Goal: Information Seeking & Learning: Learn about a topic

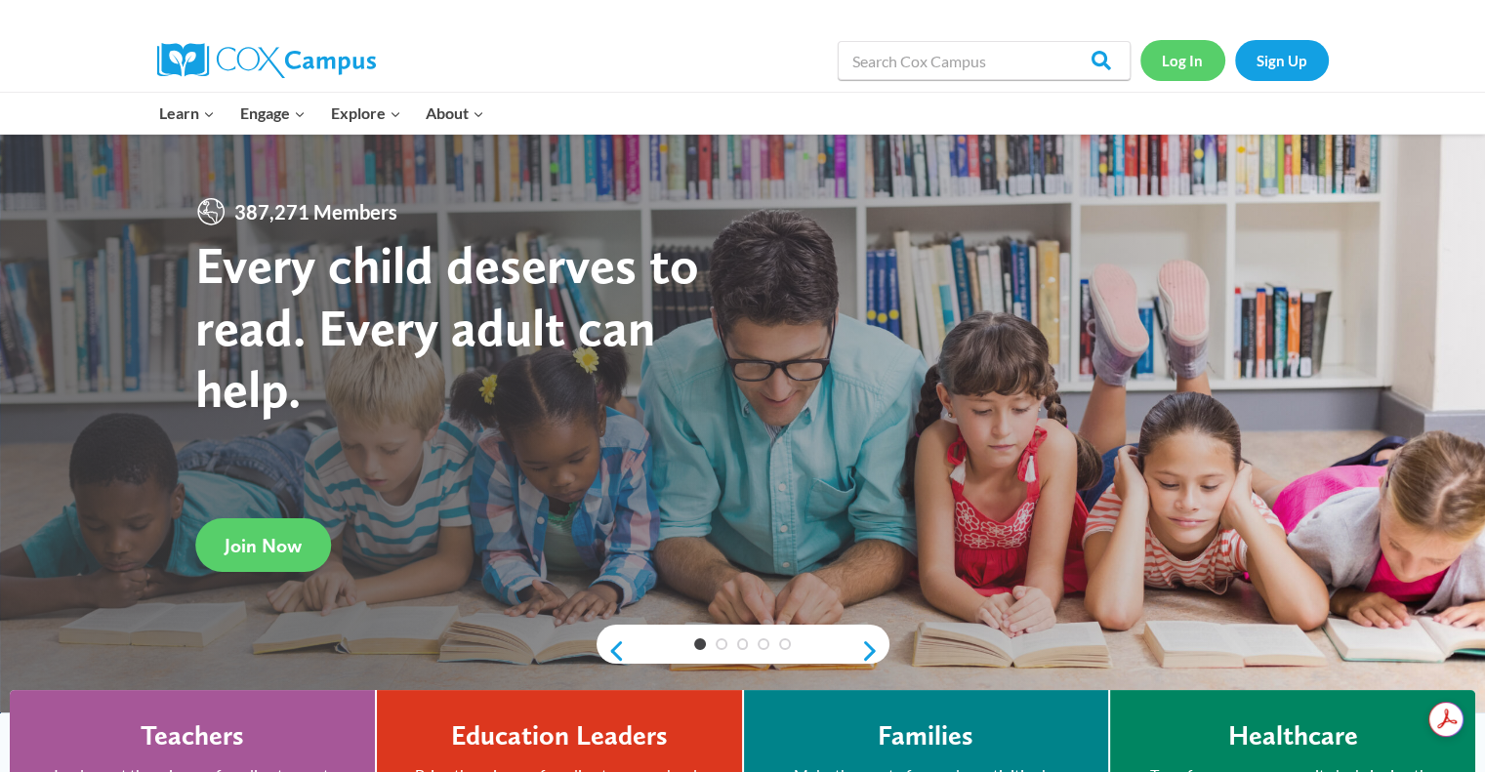
click at [1189, 61] on link "Log In" at bounding box center [1182, 60] width 85 height 40
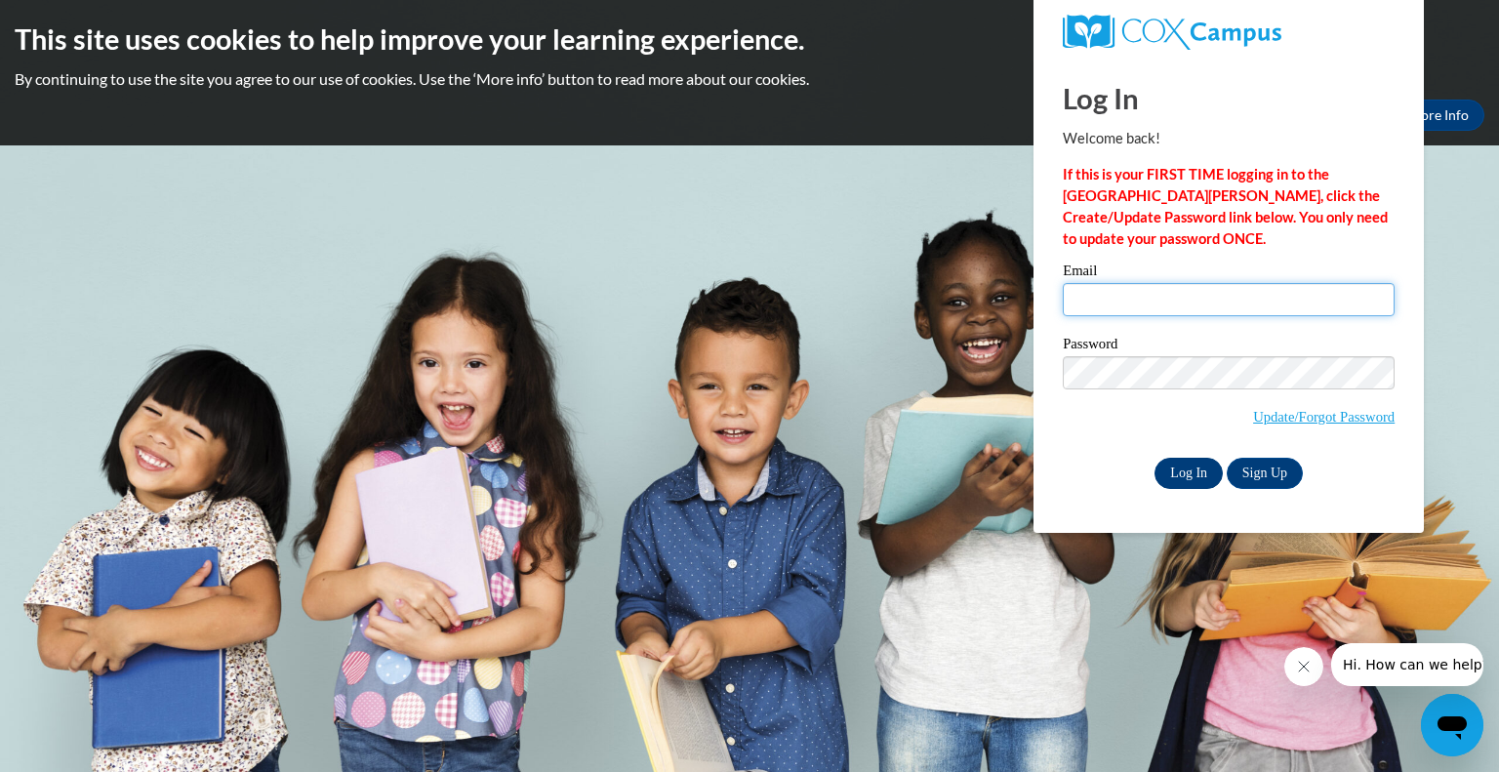
type input "swinneytamara21@gmail.com"
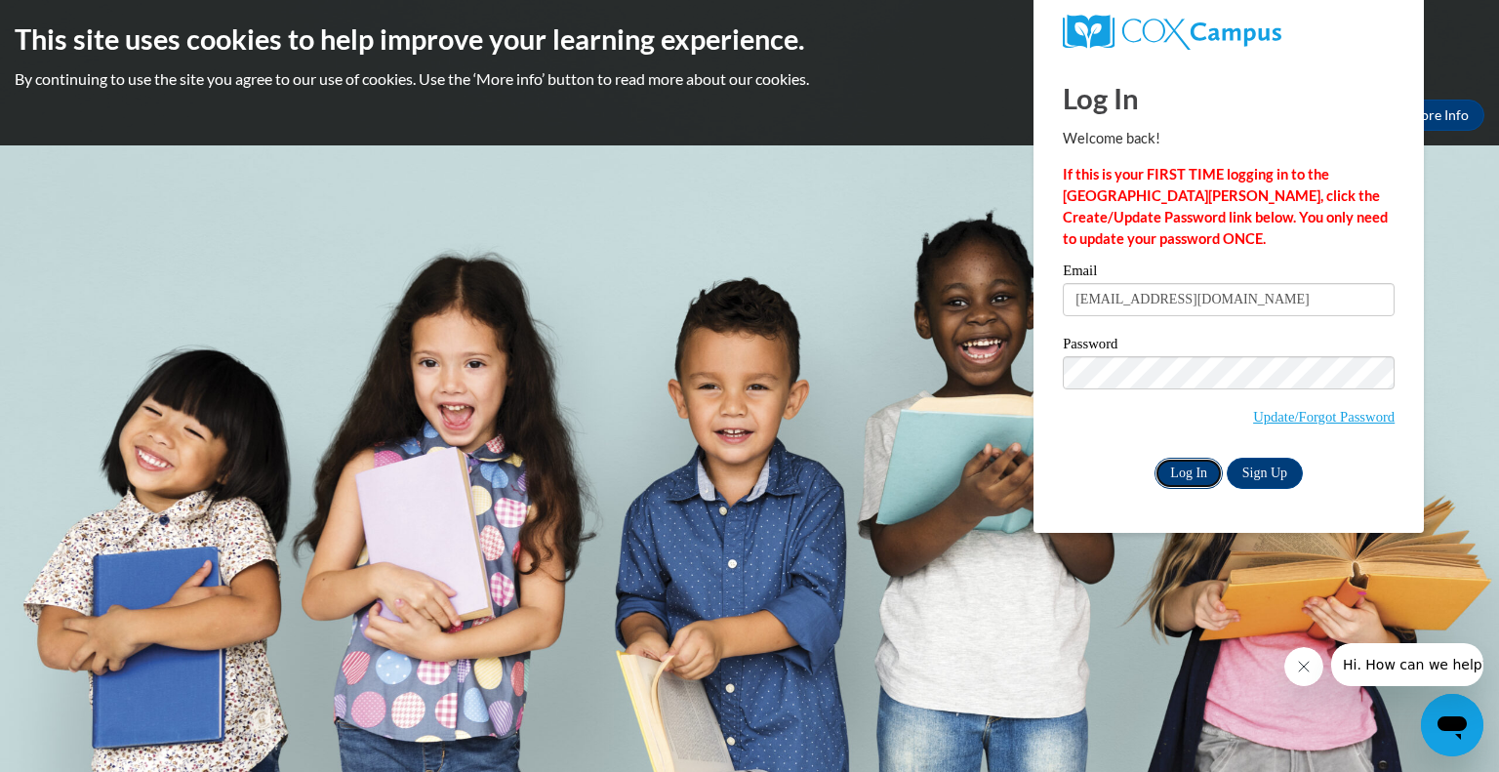
click at [1185, 471] on input "Log In" at bounding box center [1189, 473] width 68 height 31
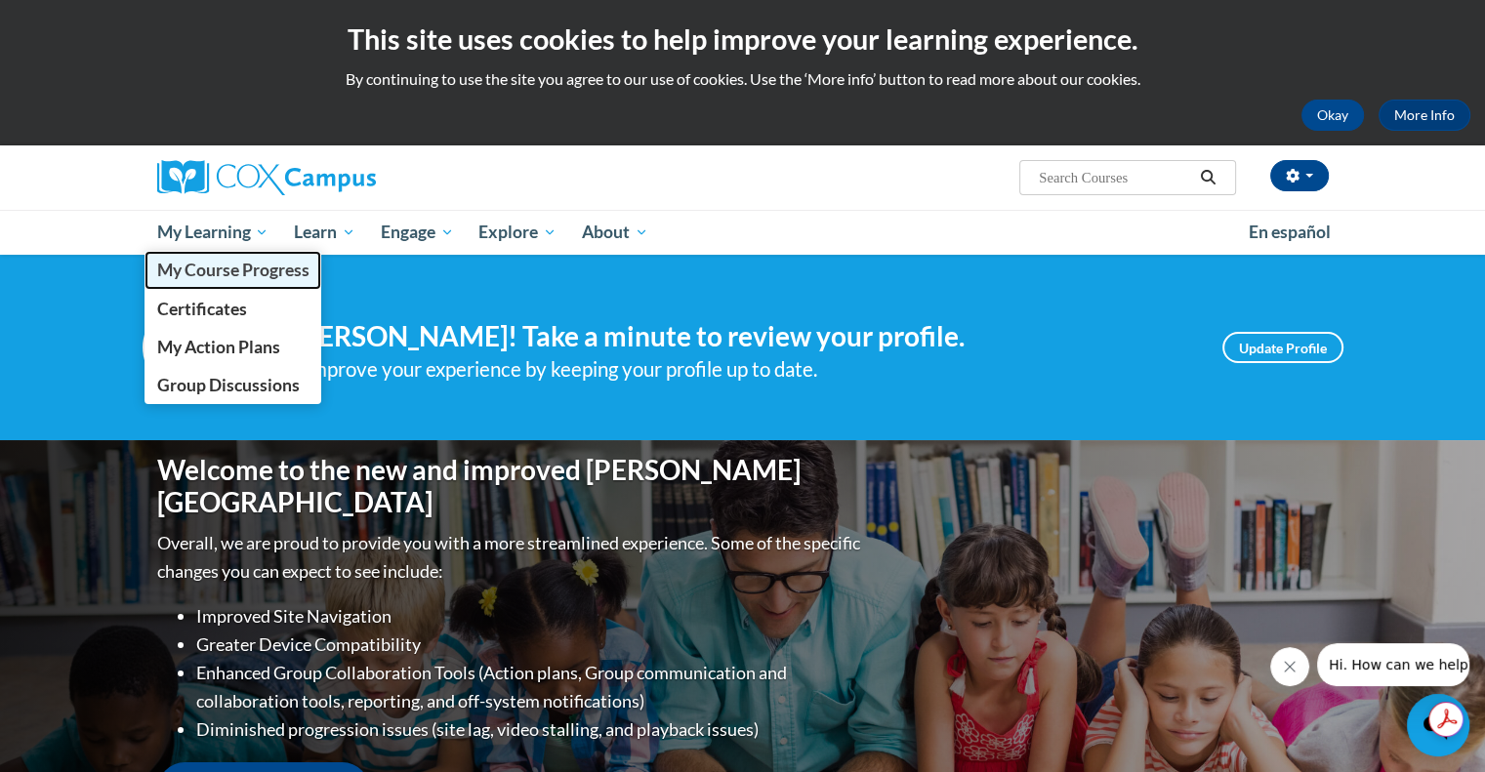
click at [219, 272] on span "My Course Progress" at bounding box center [232, 270] width 152 height 20
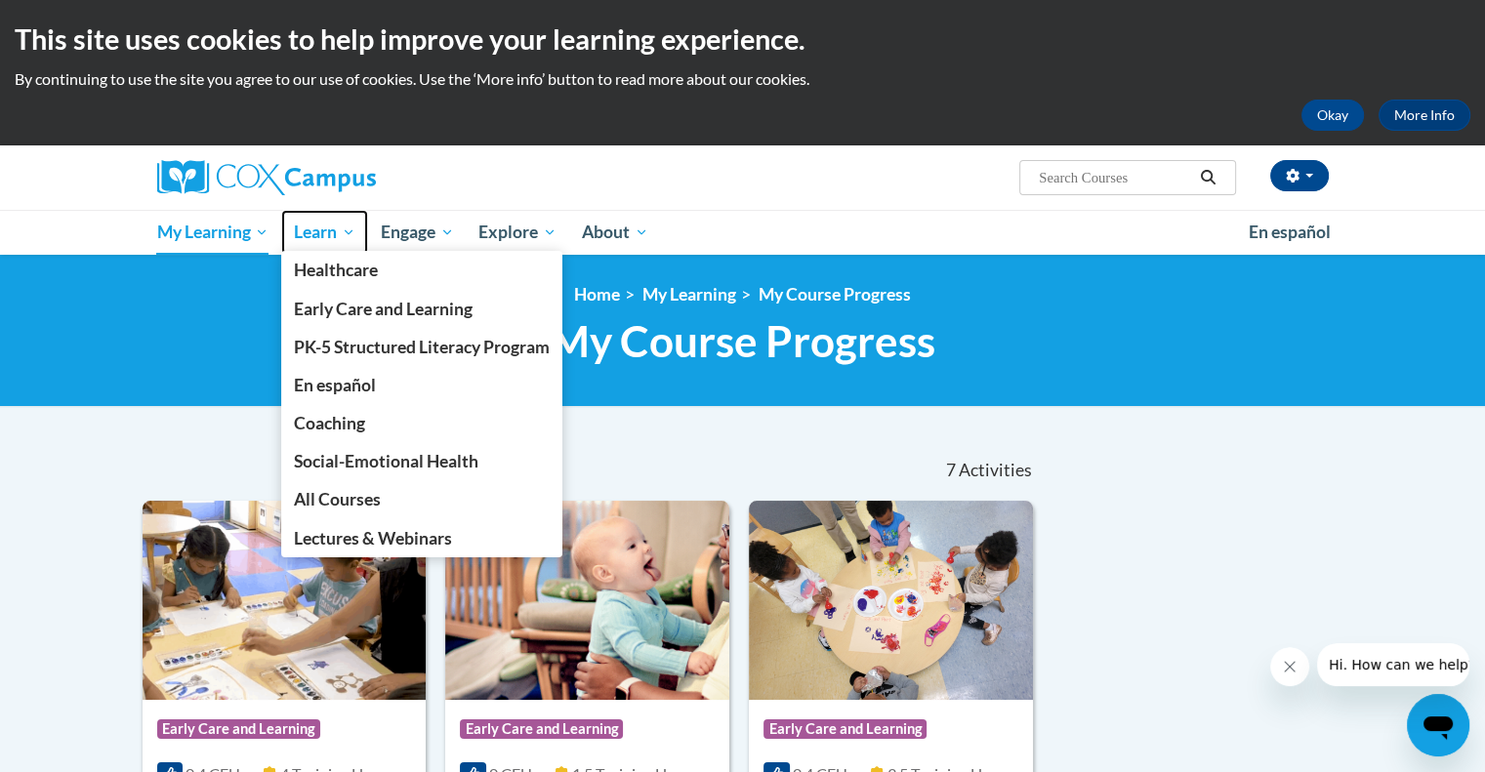
click at [341, 228] on span "Learn" at bounding box center [324, 232] width 61 height 23
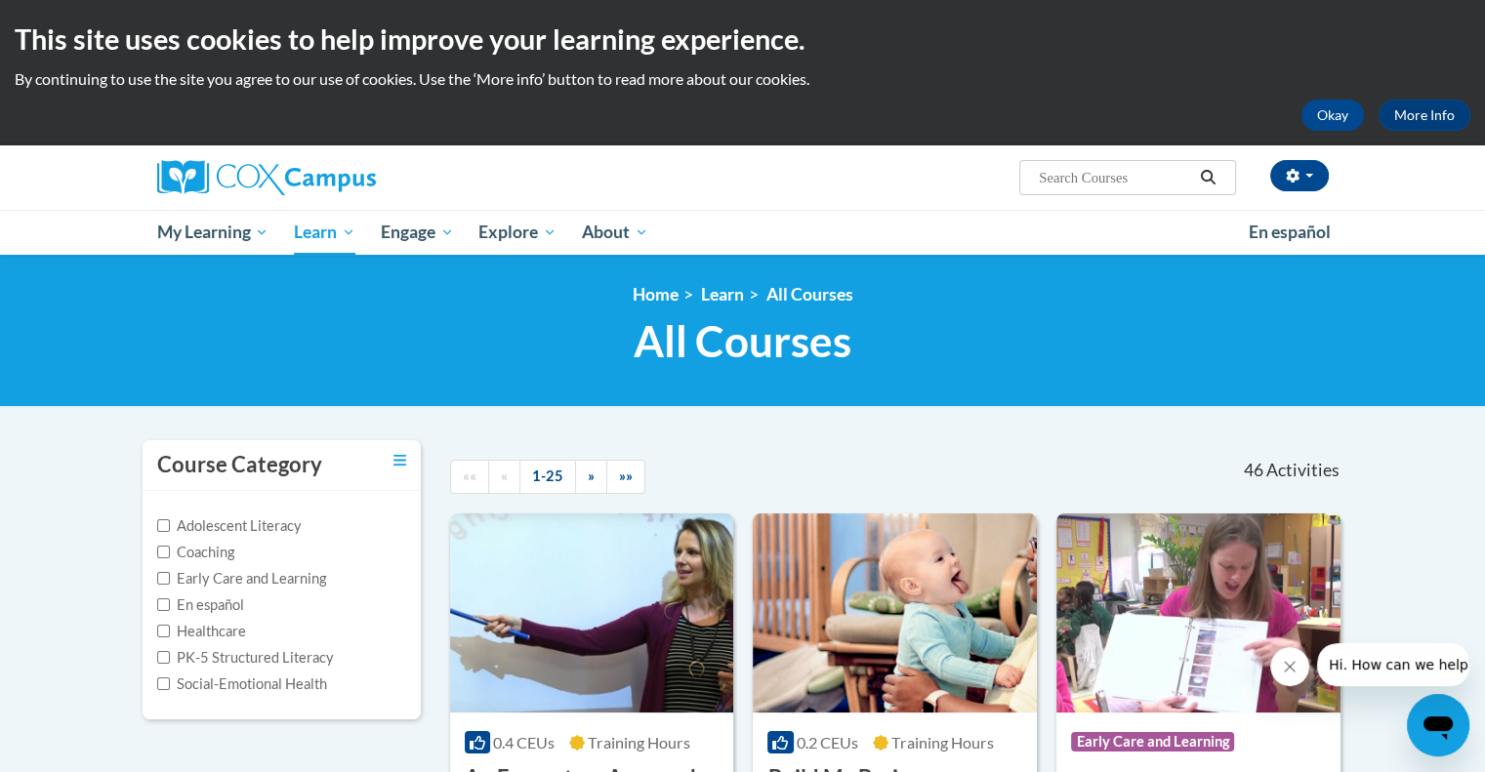
click at [280, 579] on label "Early Care and Learning" at bounding box center [241, 578] width 169 height 21
click at [298, 569] on label "Early Care and Learning" at bounding box center [241, 578] width 169 height 21
click at [170, 572] on input "Early Care and Learning" at bounding box center [163, 578] width 13 height 13
checkbox input "true"
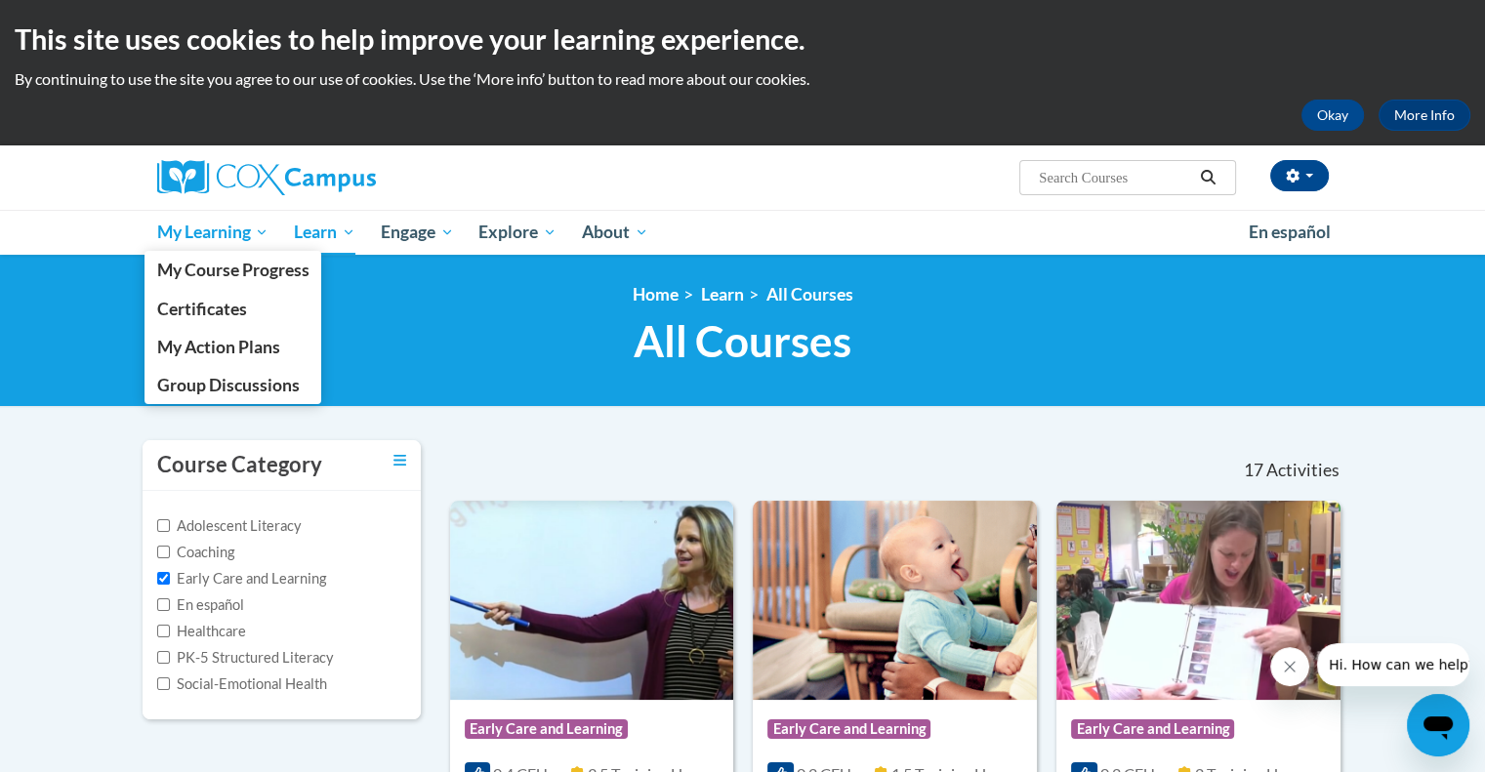
click at [219, 233] on span "My Learning" at bounding box center [212, 232] width 112 height 23
click at [257, 296] on link "Certificates" at bounding box center [233, 309] width 178 height 38
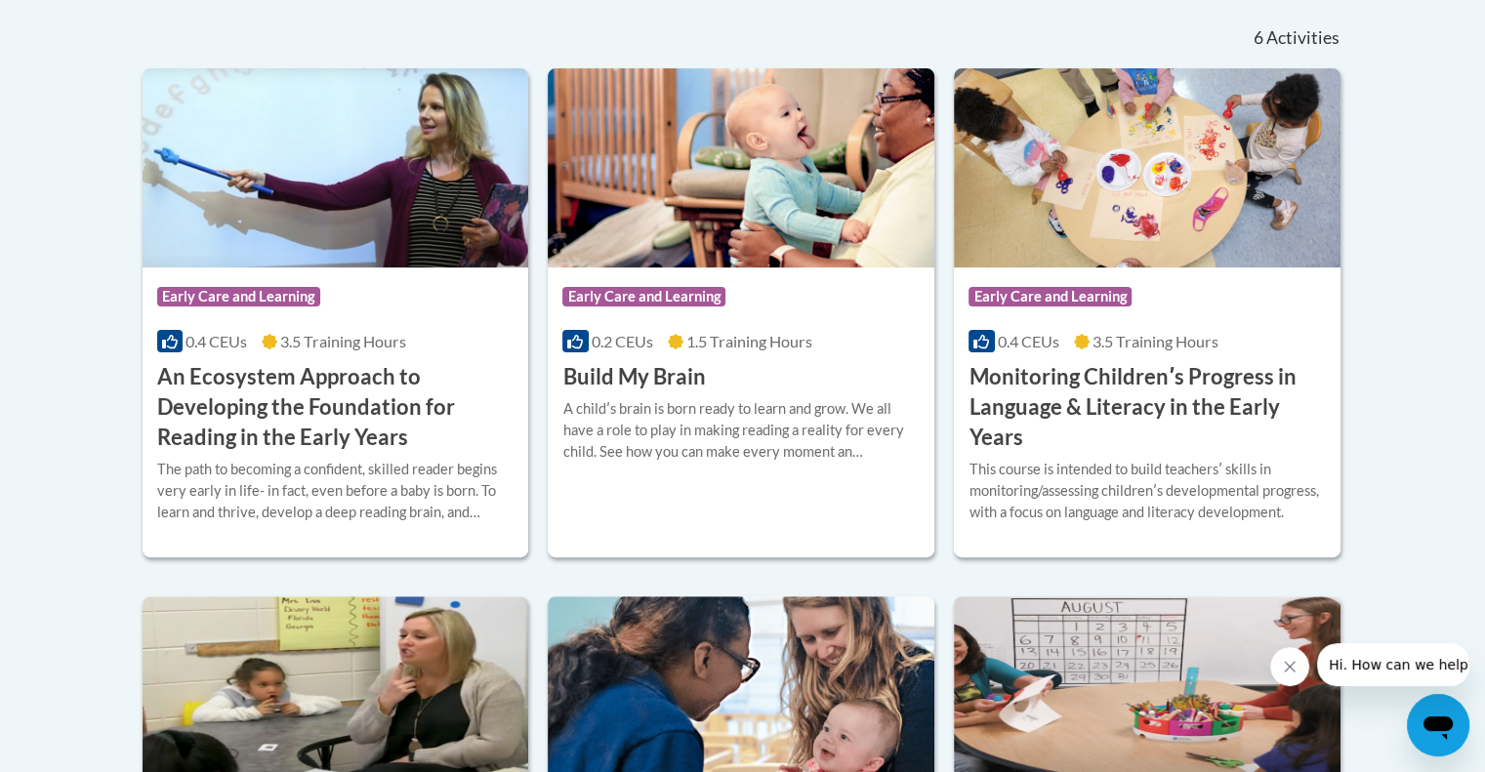
scroll to position [539, 0]
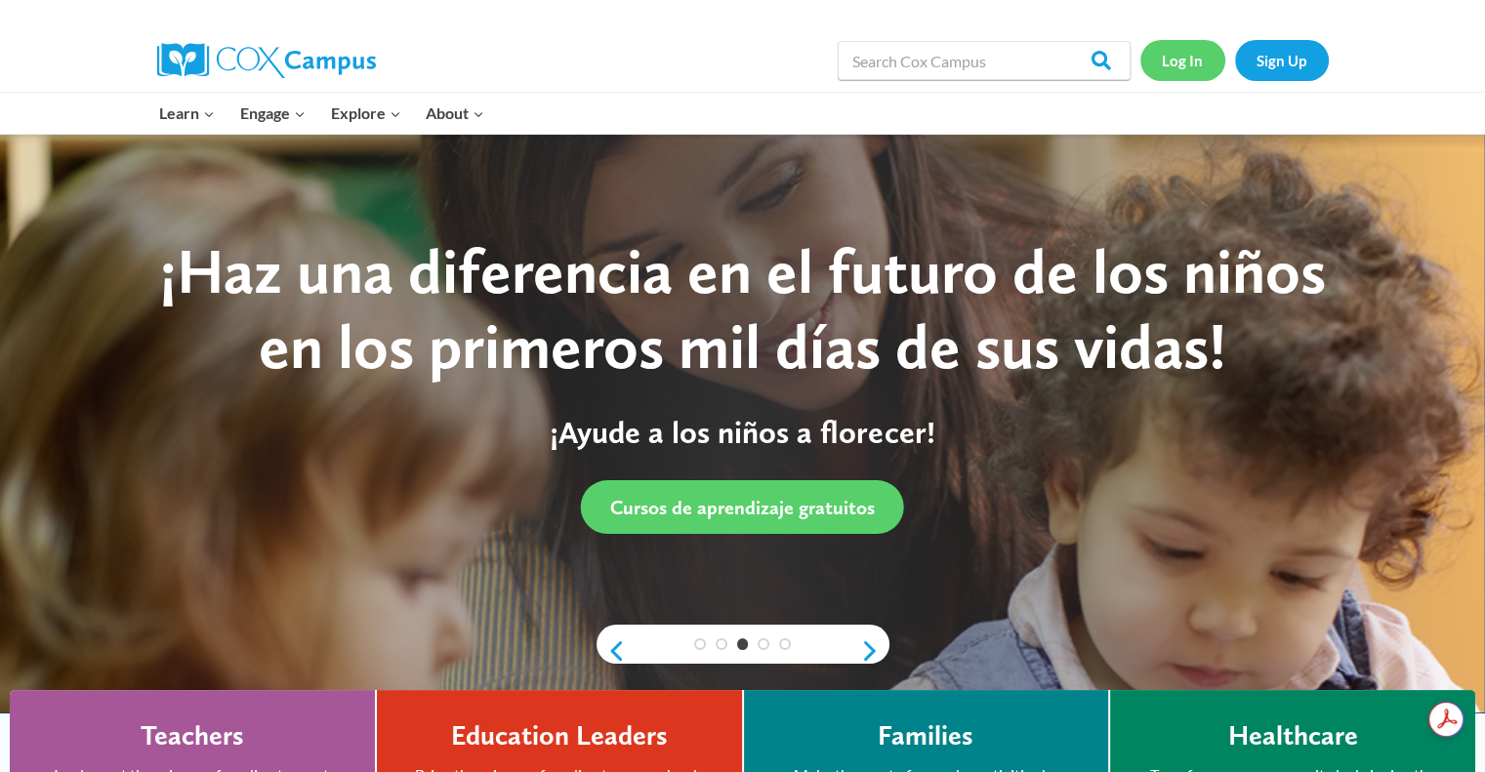
click at [1177, 55] on link "Log In" at bounding box center [1182, 60] width 85 height 40
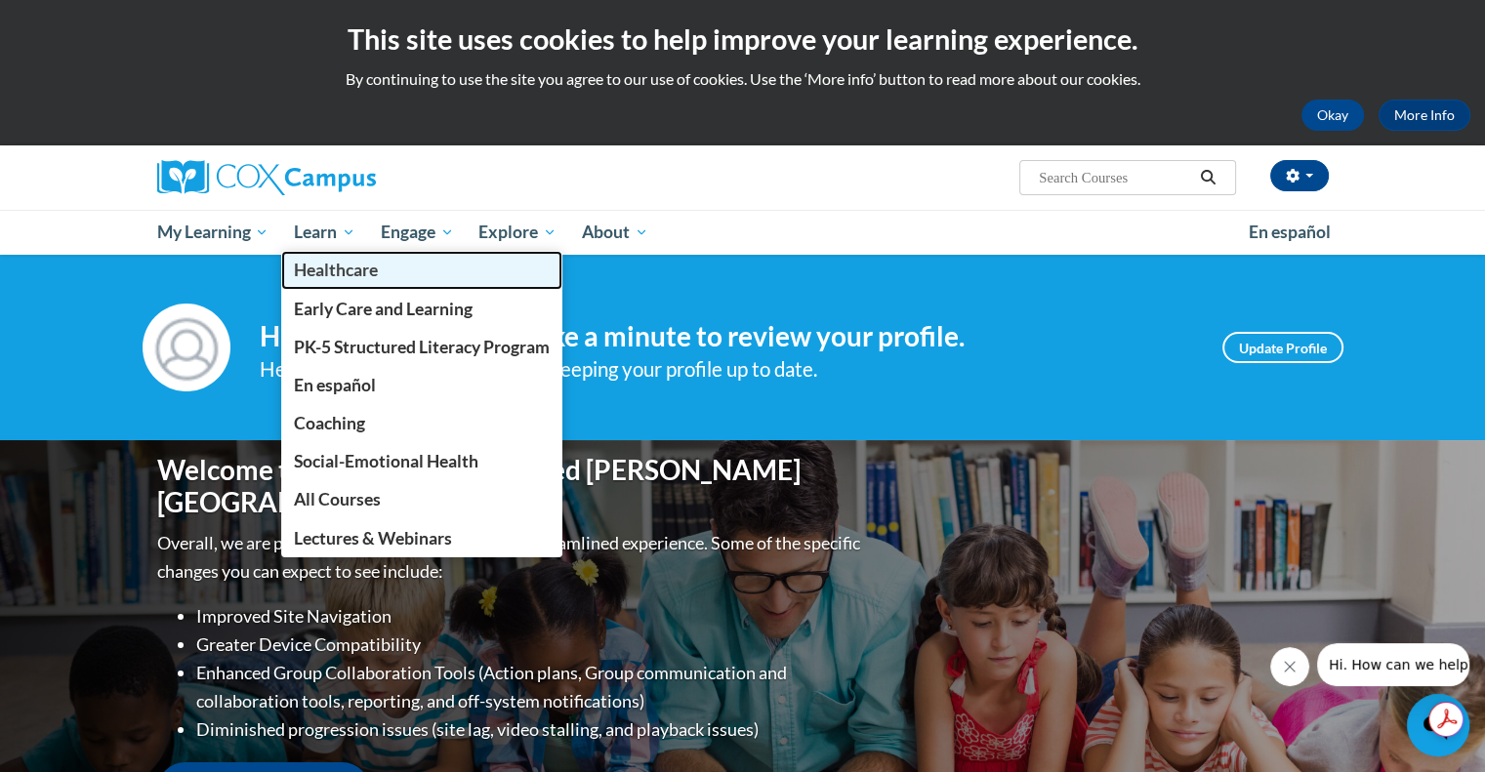
click at [349, 254] on link "Healthcare" at bounding box center [421, 270] width 281 height 38
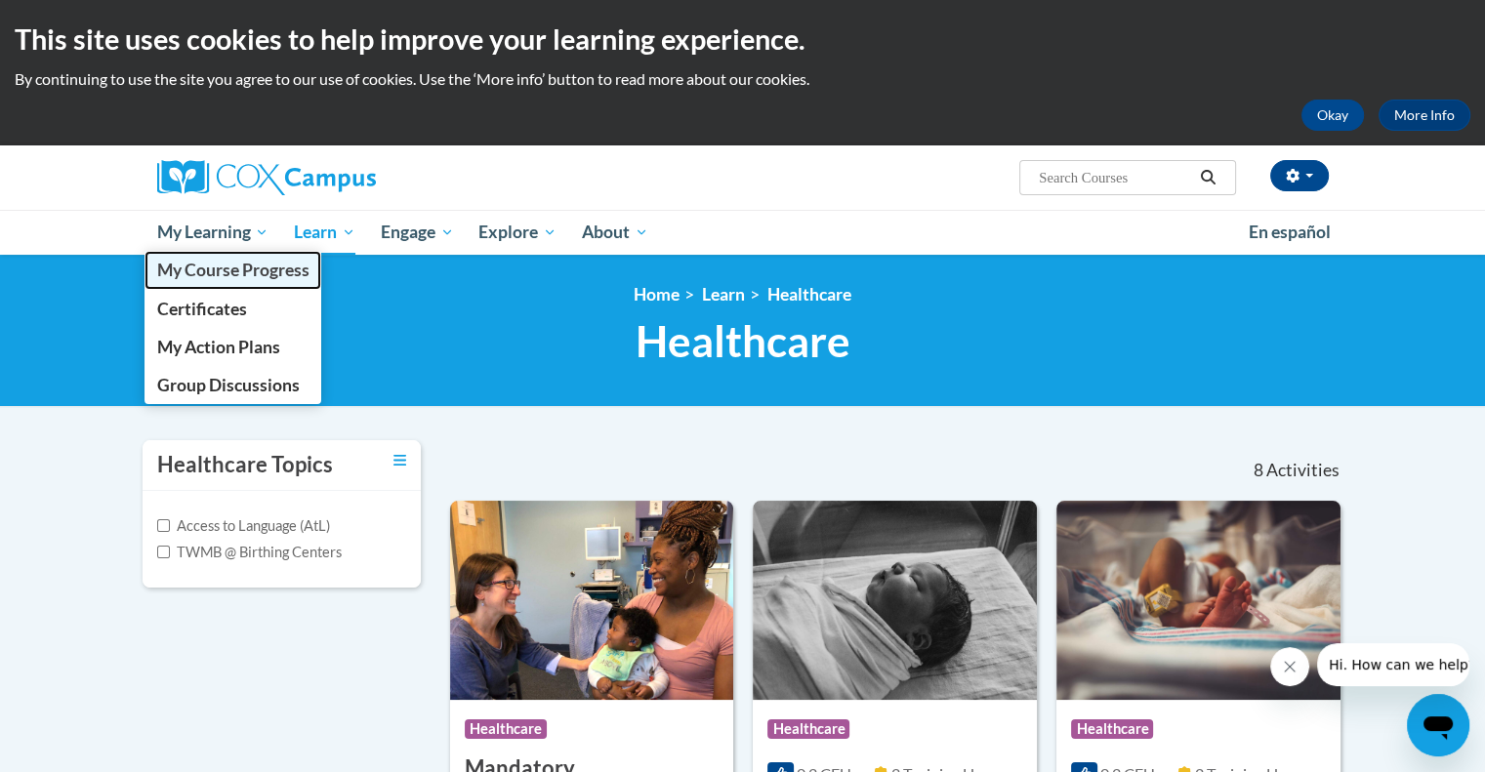
click at [210, 254] on link "My Course Progress" at bounding box center [233, 270] width 178 height 38
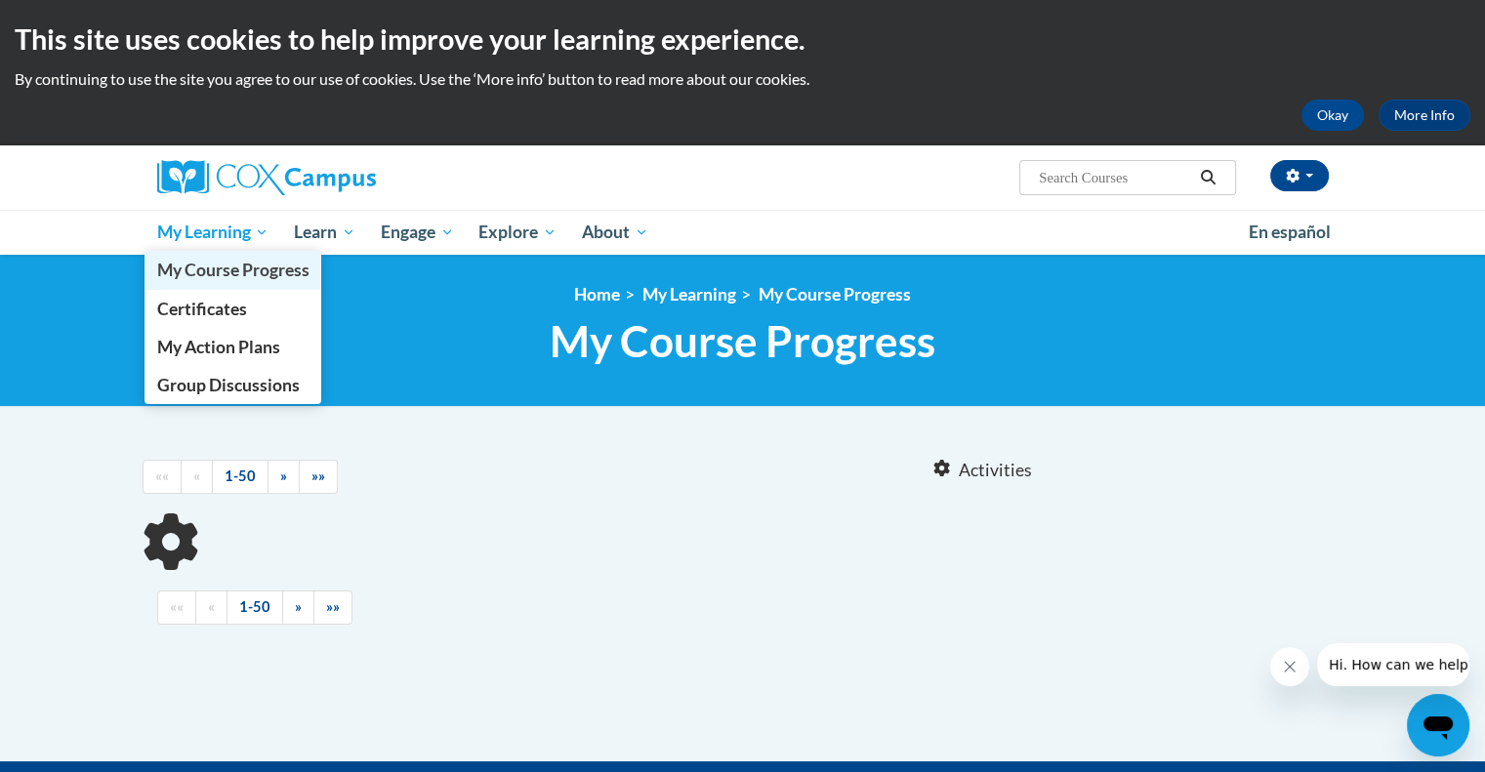
click at [220, 254] on link "My Course Progress" at bounding box center [233, 270] width 178 height 38
